Goal: Find specific fact: Find specific fact

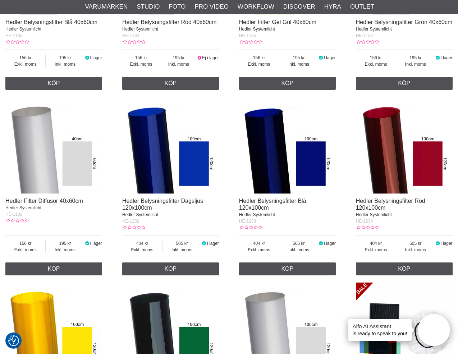
scroll to position [826, 0]
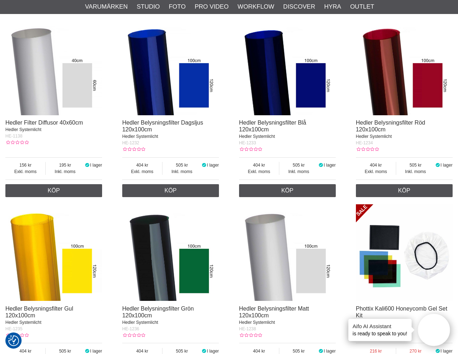
click at [46, 115] on img at bounding box center [53, 67] width 97 height 97
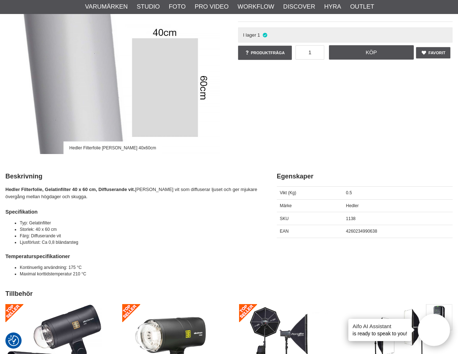
scroll to position [144, 0]
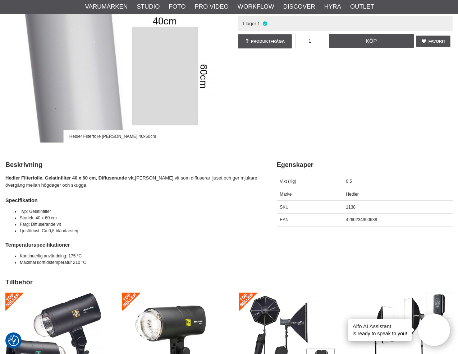
click at [364, 220] on span "4260234990638" at bounding box center [361, 219] width 31 height 5
copy span "4260234990638"
